Goal: Transaction & Acquisition: Purchase product/service

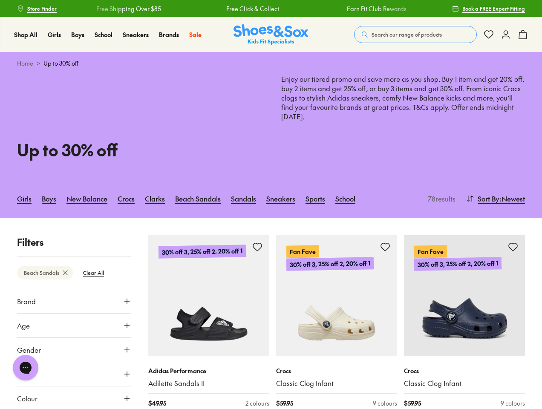
click at [415, 34] on span "Search our range of products" at bounding box center [406, 35] width 70 height 8
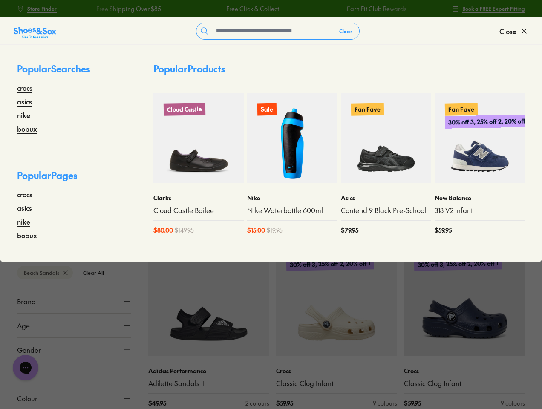
click at [346, 31] on button "Clear" at bounding box center [345, 30] width 27 height 15
click at [514, 31] on span "Close" at bounding box center [507, 31] width 17 height 10
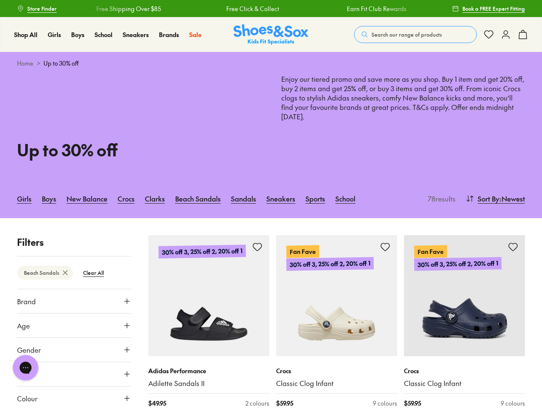
click at [522, 34] on icon at bounding box center [522, 34] width 10 height 10
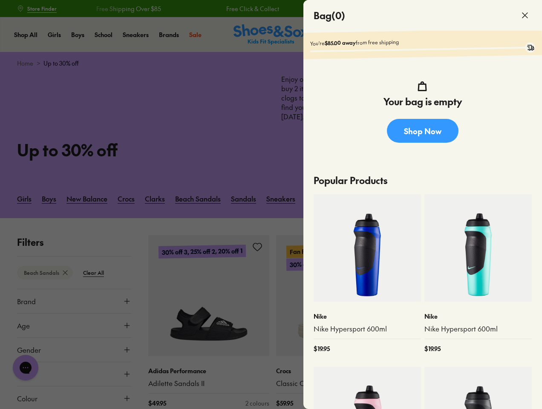
click at [494, 198] on div at bounding box center [271, 204] width 542 height 409
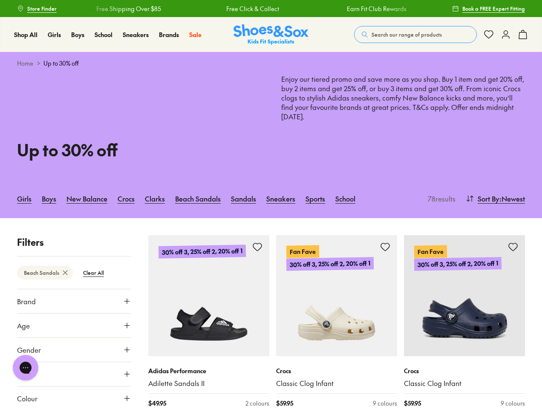
click at [44, 273] on btn "Beach Sandals" at bounding box center [45, 273] width 56 height 14
